Goal: Entertainment & Leisure: Browse casually

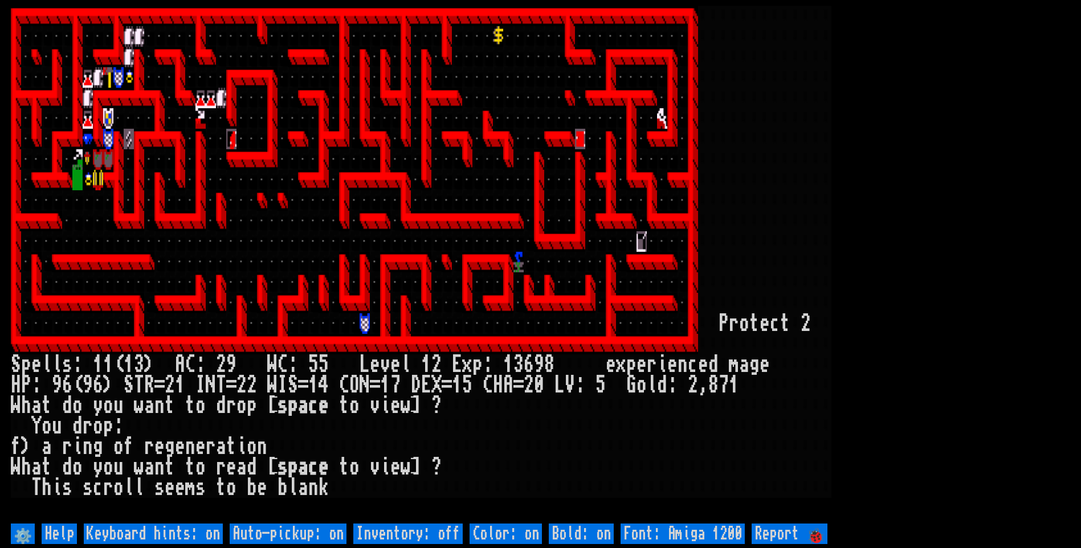
click at [312, 527] on off "Auto-pickup: on" at bounding box center [288, 534] width 117 height 21
type off "Auto-pickup: off"
